Goal: Information Seeking & Learning: Learn about a topic

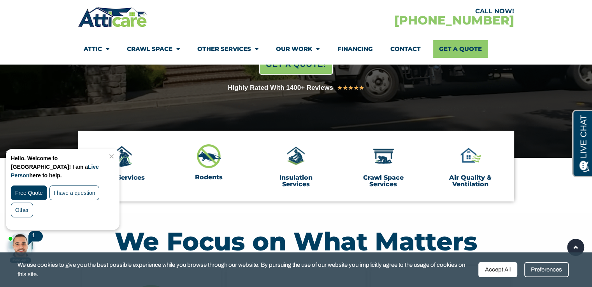
scroll to position [148, 0]
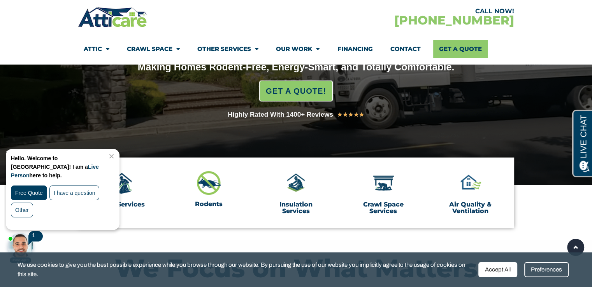
drag, startPoint x: 594, startPoint y: 22, endPoint x: 573, endPoint y: 38, distance: 25.9
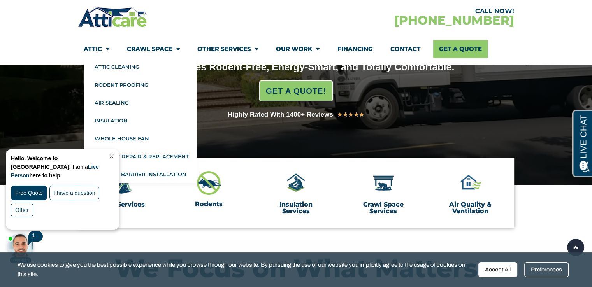
click at [104, 49] on span "Menu" at bounding box center [105, 49] width 7 height 14
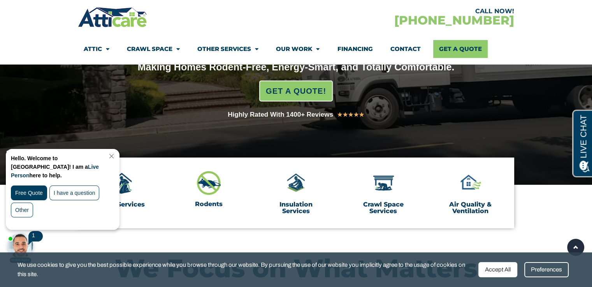
click at [104, 49] on span "Menu" at bounding box center [105, 49] width 7 height 14
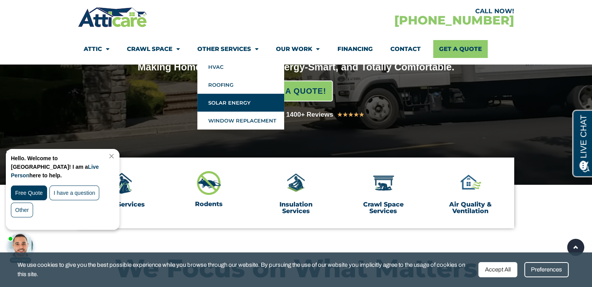
click at [231, 100] on link "Solar Energy" at bounding box center [240, 103] width 87 height 18
